Goal: Information Seeking & Learning: Learn about a topic

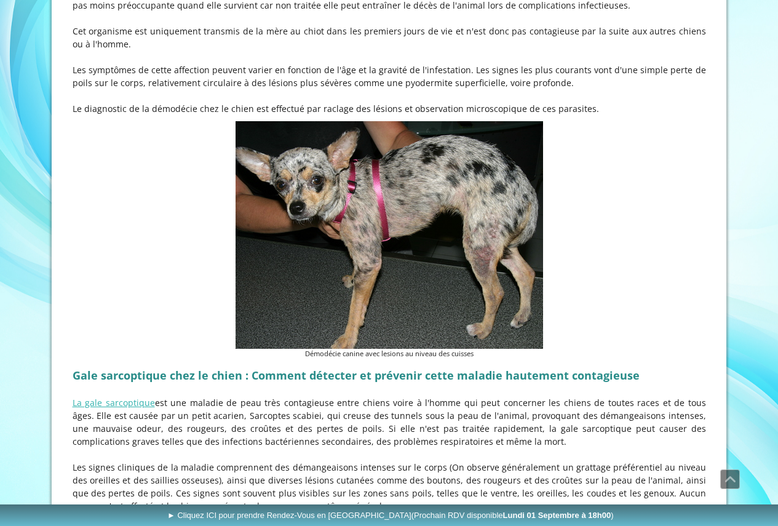
scroll to position [1415, 0]
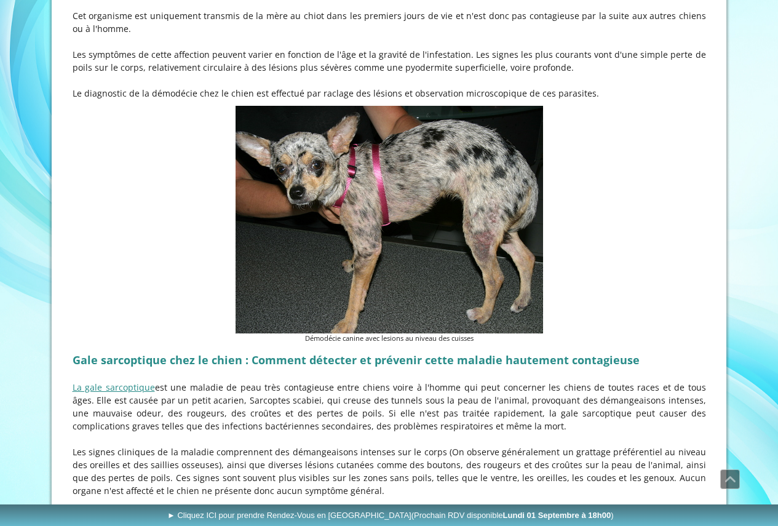
click at [114, 381] on link "La gale sarcoptique" at bounding box center [114, 387] width 82 height 12
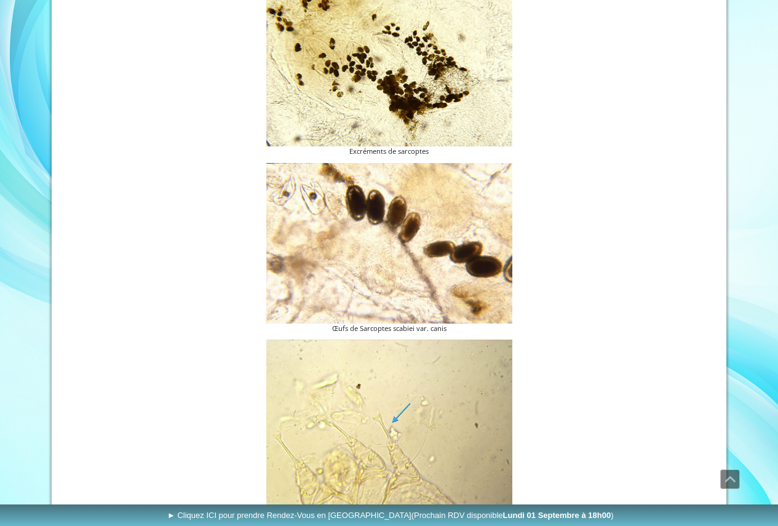
scroll to position [1569, 0]
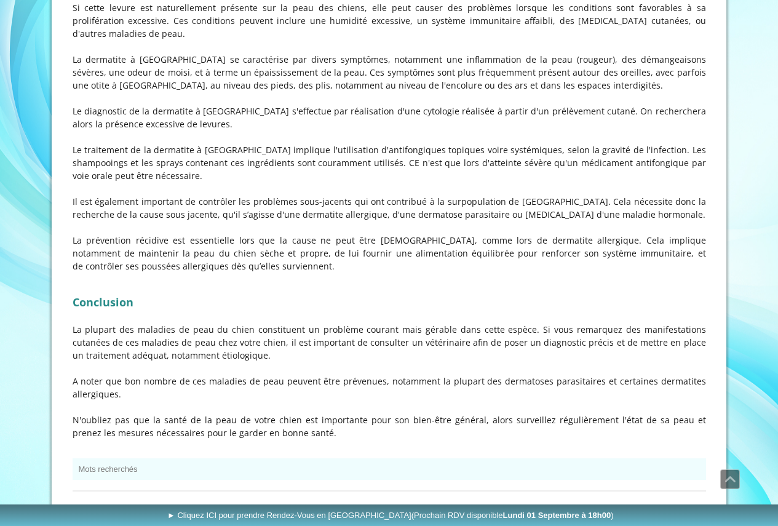
scroll to position [4007, 0]
